Goal: Information Seeking & Learning: Check status

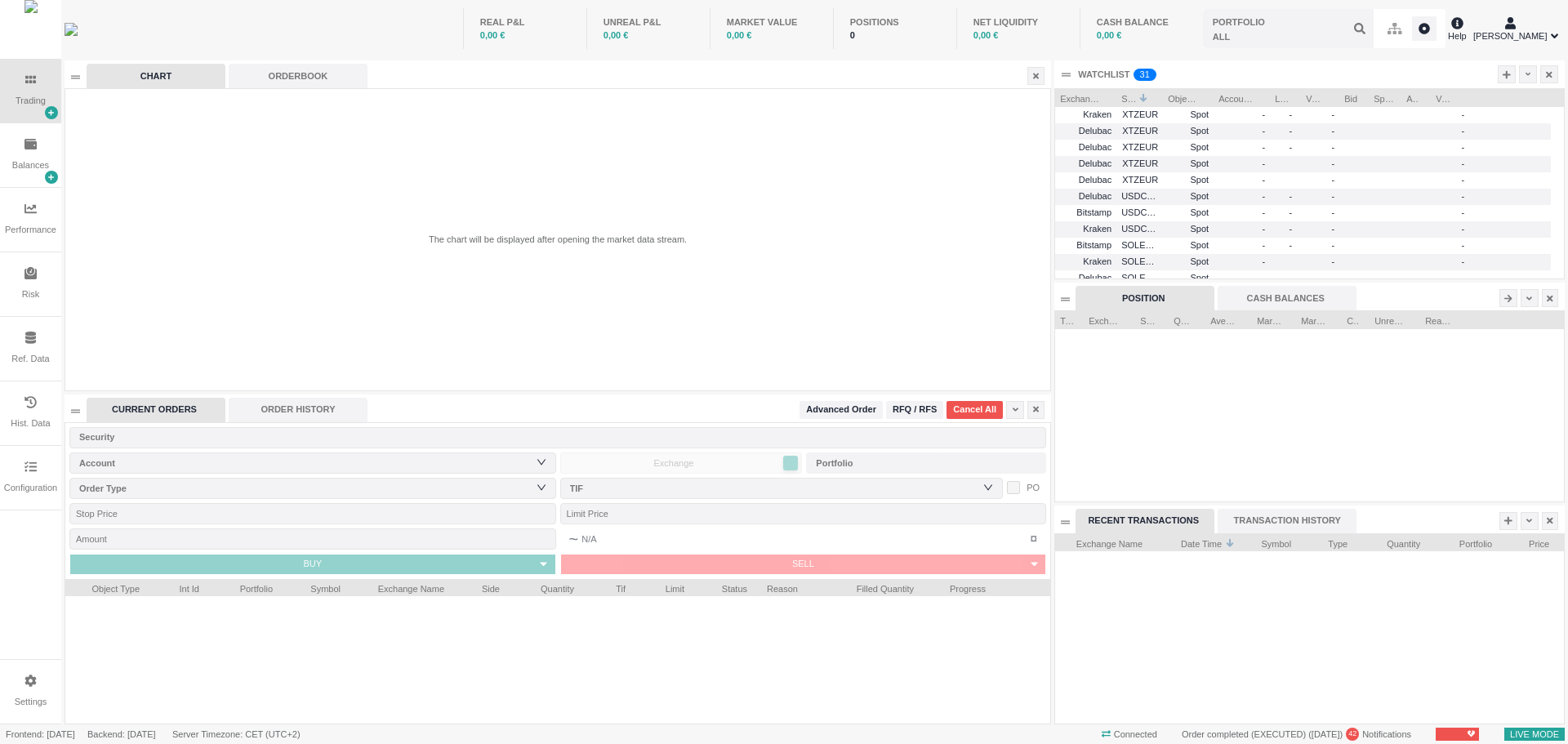
scroll to position [190, 509]
